Goal: Transaction & Acquisition: Purchase product/service

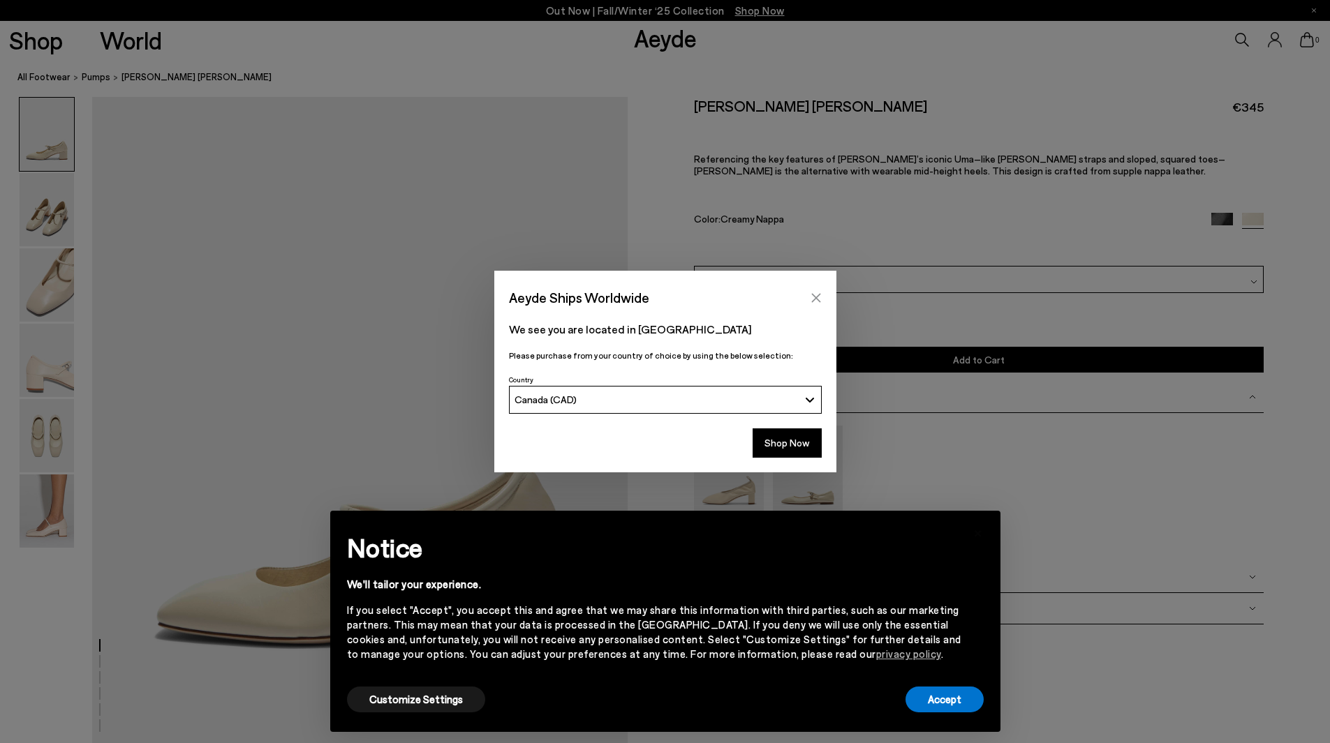
click at [813, 297] on icon "Close" at bounding box center [816, 298] width 11 height 11
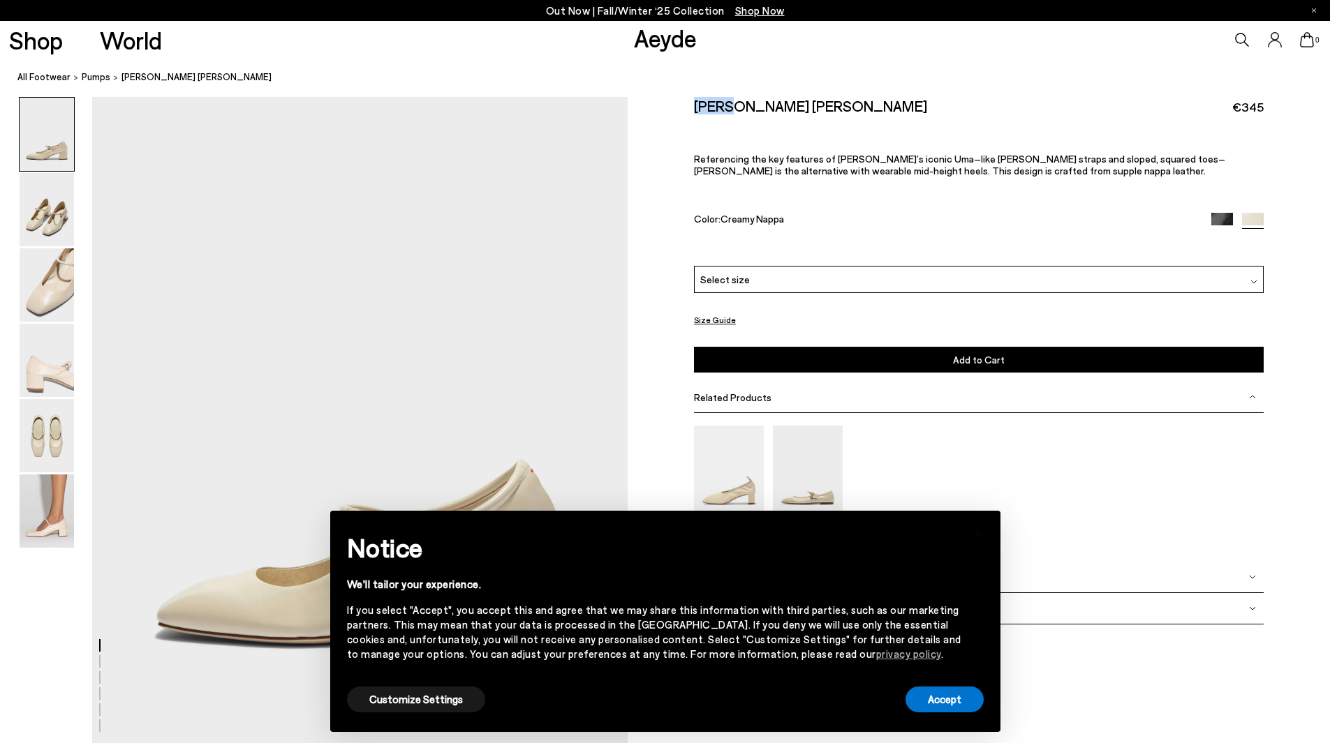
drag, startPoint x: 692, startPoint y: 112, endPoint x: 725, endPoint y: 109, distance: 32.9
click at [725, 109] on div "Size Guide Shoes Belt Our shoes come in European sizing. The easiest way to mea…" at bounding box center [979, 372] width 702 height 550
copy h2 "Aline"
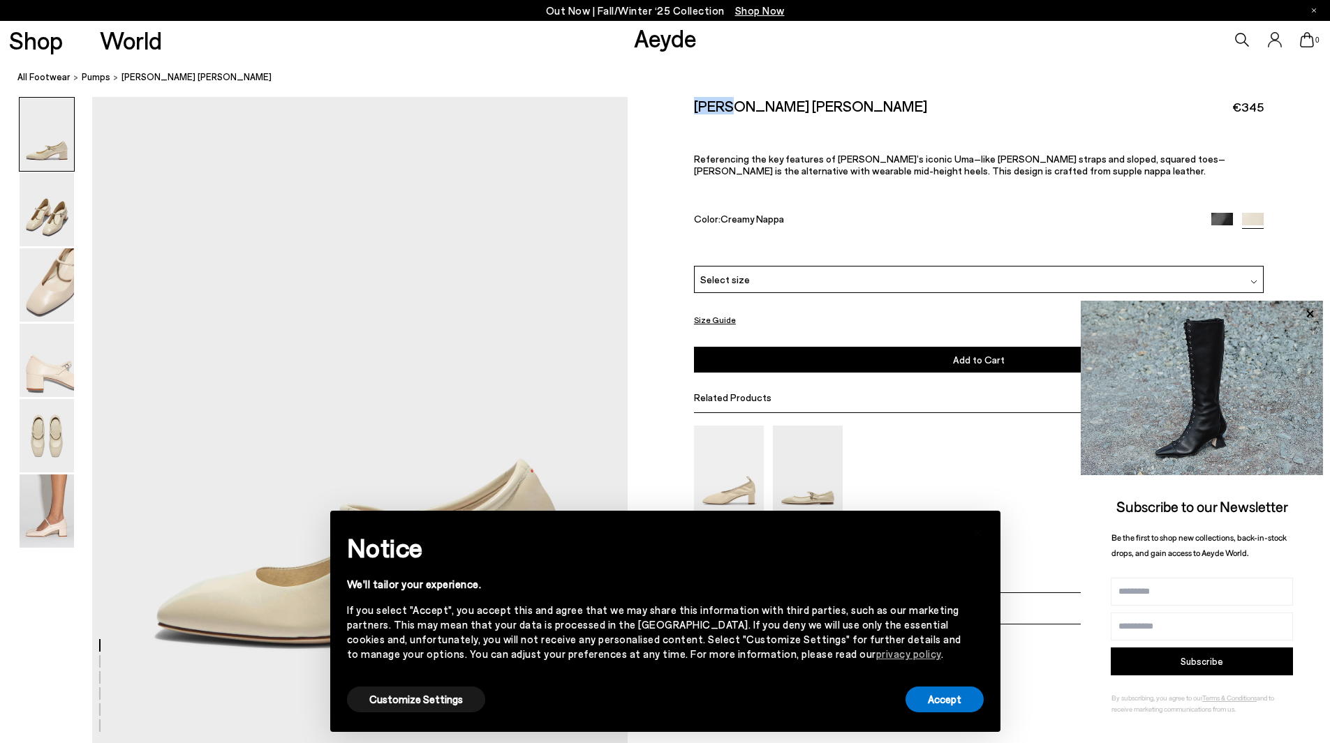
click at [1247, 39] on icon at bounding box center [1242, 40] width 14 height 14
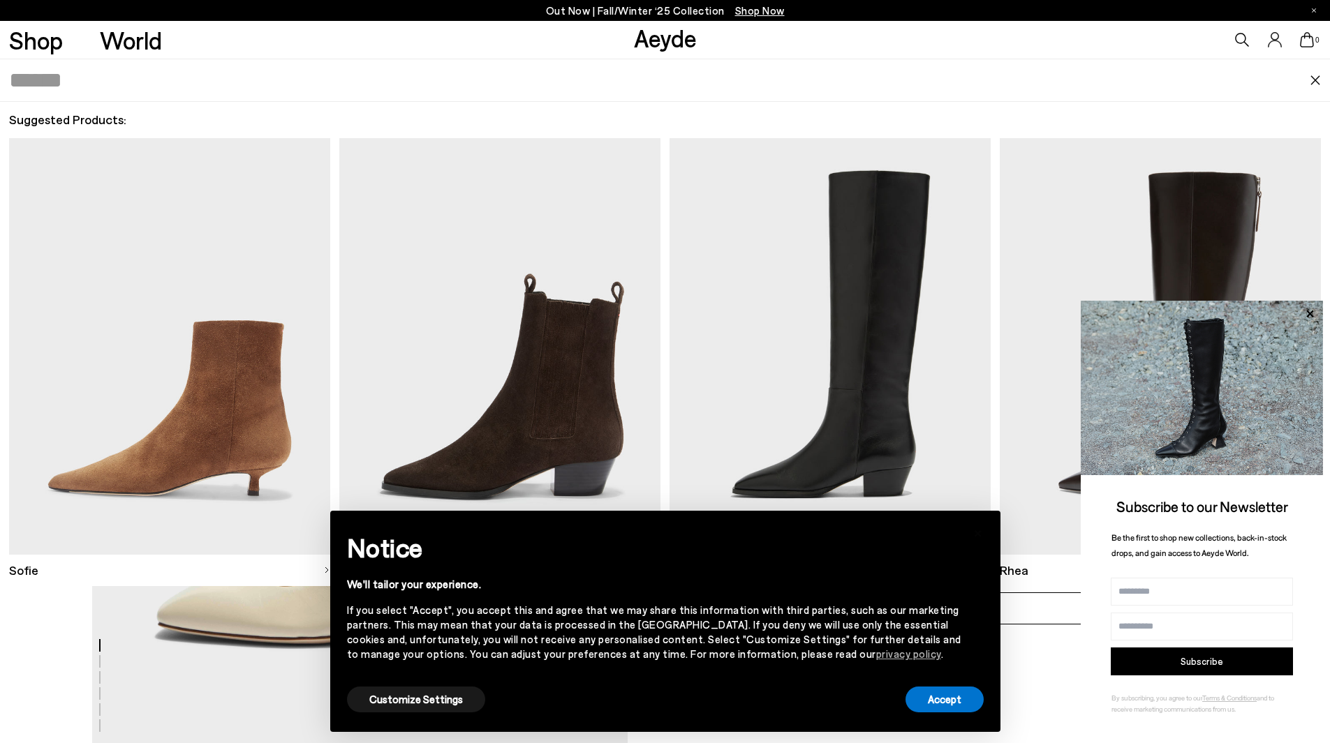
paste input "*****"
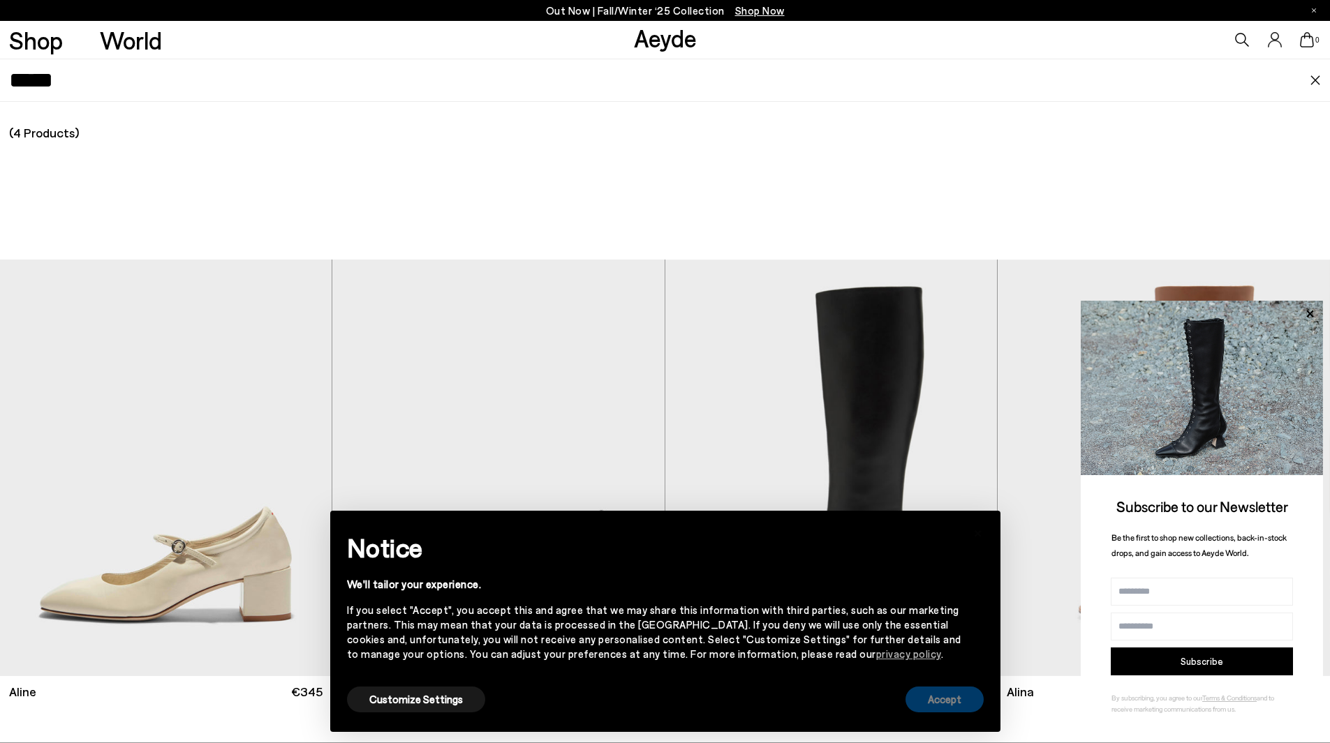
type input "*****"
click at [947, 699] on button "Accept" at bounding box center [944, 700] width 78 height 26
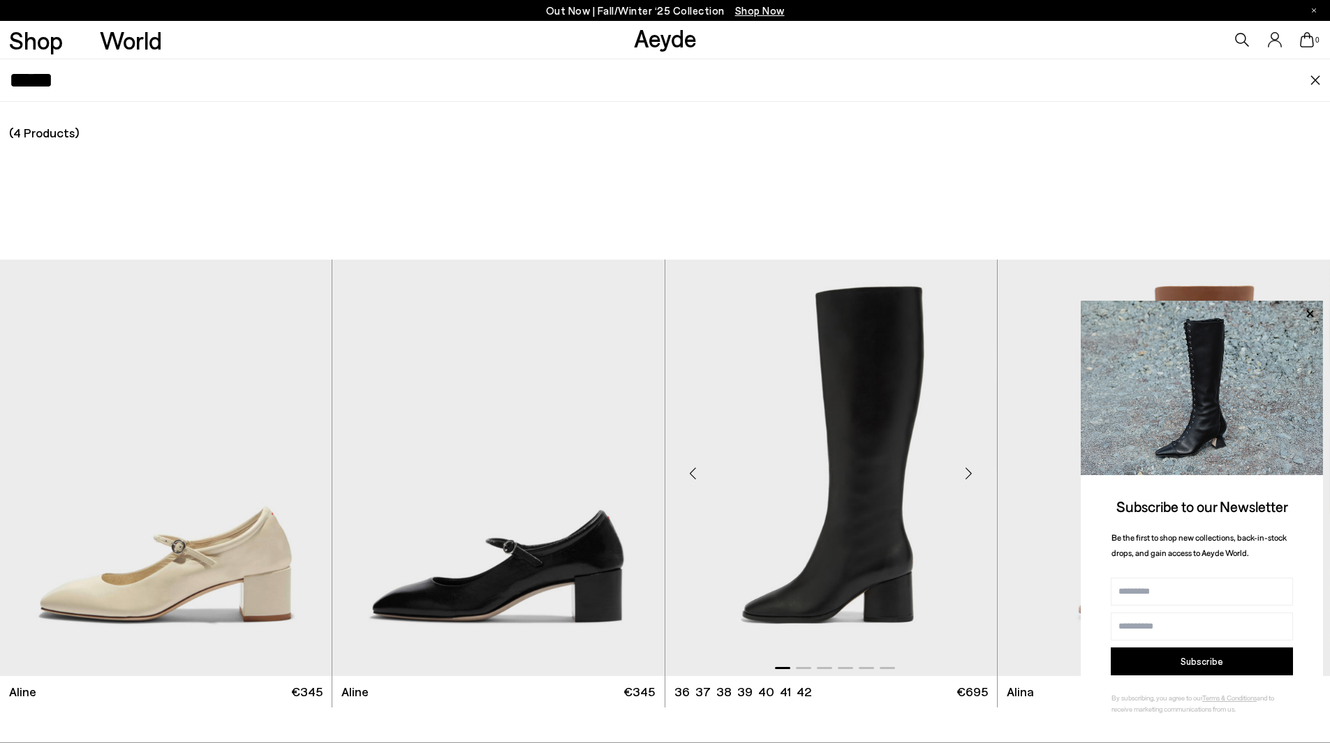
scroll to position [908, 0]
click at [1310, 311] on icon at bounding box center [1310, 314] width 18 height 18
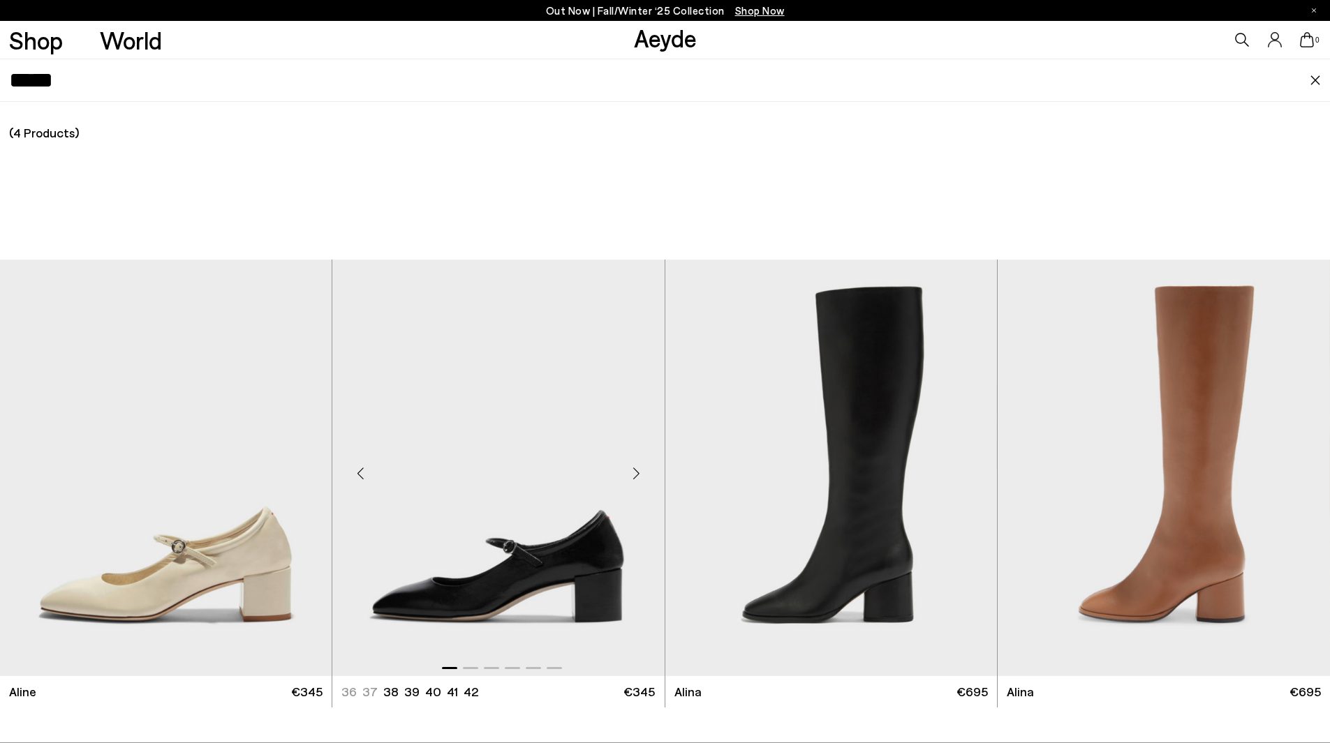
scroll to position [2234, 0]
click at [538, 228] on div "(4 Products) (0 Collections) (0 Pages) (0 Suggestions) No results found for " "." at bounding box center [665, 423] width 1330 height 642
click at [232, 582] on img "1 / 6" at bounding box center [166, 468] width 332 height 417
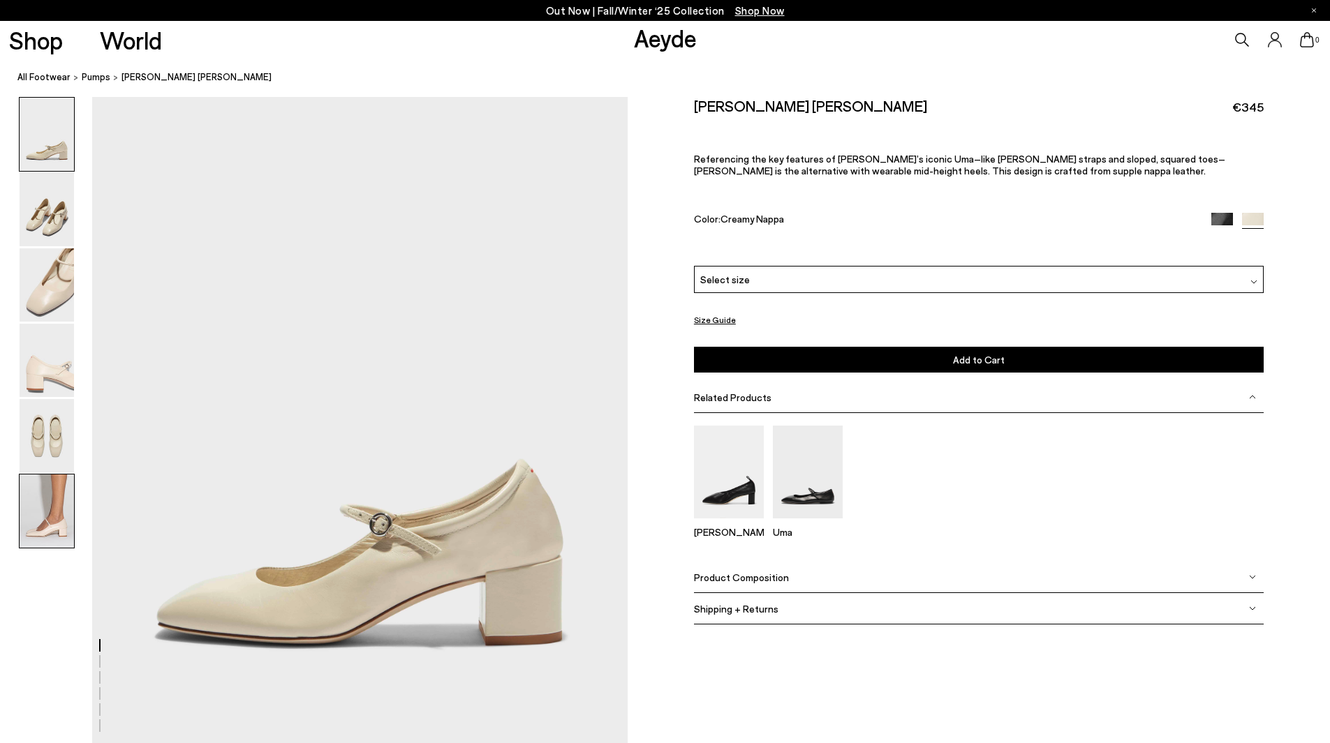
click at [59, 500] on img at bounding box center [47, 511] width 54 height 73
